Goal: Transaction & Acquisition: Subscribe to service/newsletter

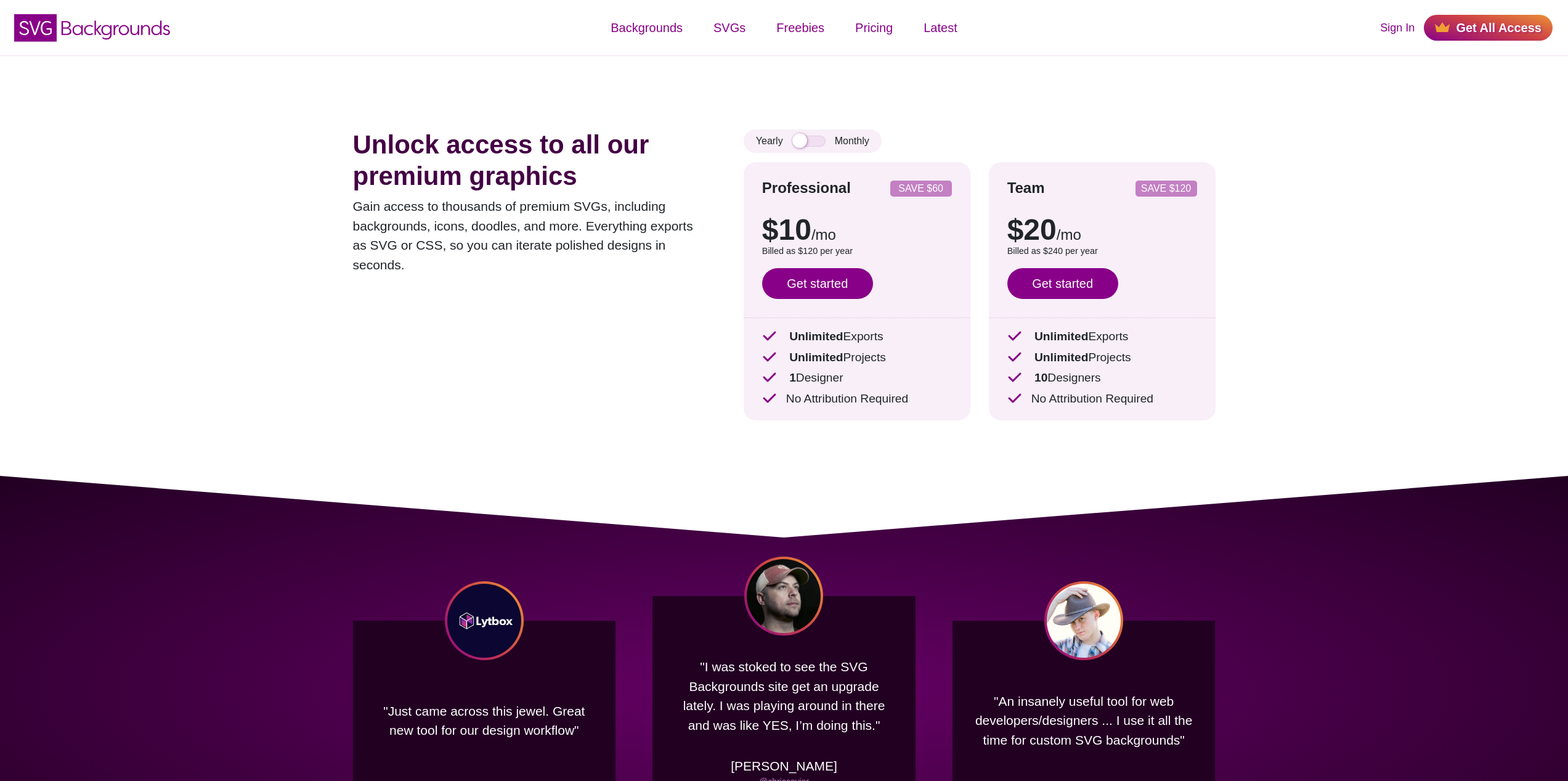
click at [816, 148] on div "Yearly Monthly" at bounding box center [812, 141] width 138 height 23
click at [810, 143] on input "checkbox" at bounding box center [810, 141] width 34 height 11
checkbox input "true"
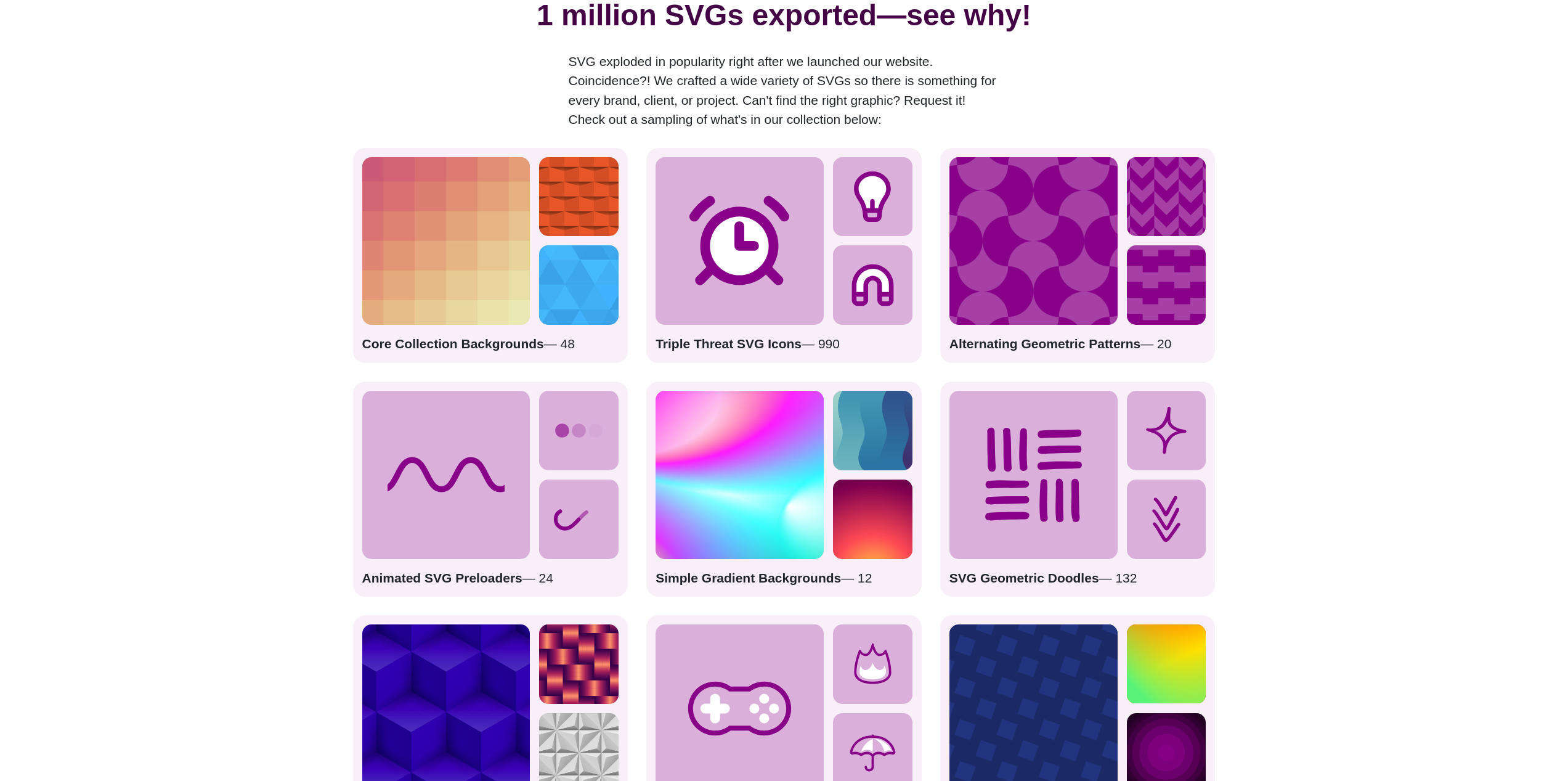
scroll to position [1642, 0]
